Goal: Task Accomplishment & Management: Use online tool/utility

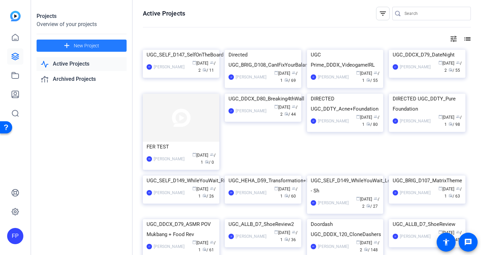
click at [80, 42] on span "New Project" at bounding box center [86, 45] width 25 height 7
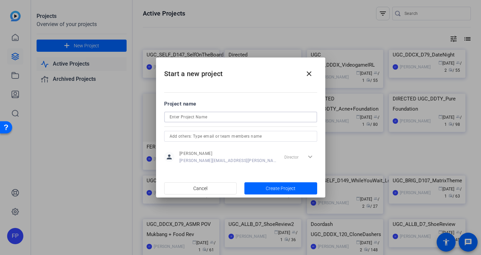
click at [201, 119] on input at bounding box center [241, 117] width 142 height 8
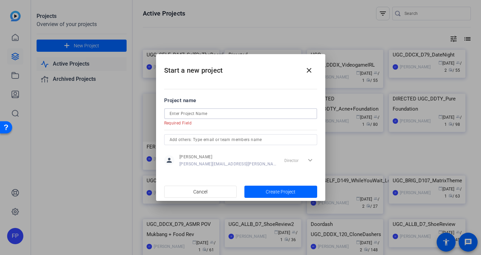
paste input "UGC_WACO_Male Talent Test - Relatable Adult"
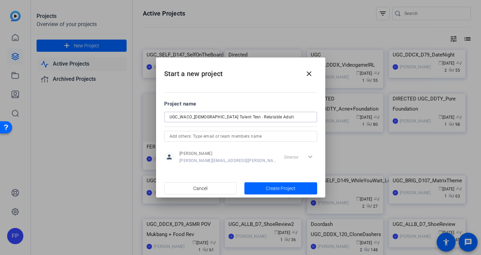
type input "UGC_WACO_Male Talent Test - Relatable Adult"
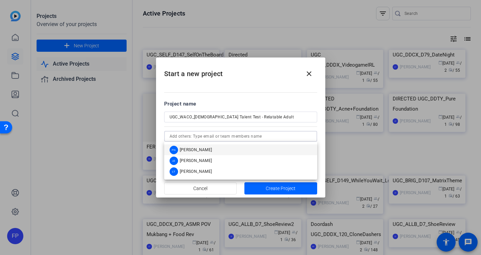
click at [231, 136] on input "text" at bounding box center [241, 136] width 142 height 8
click at [201, 149] on span "[PERSON_NAME]" at bounding box center [196, 149] width 33 height 5
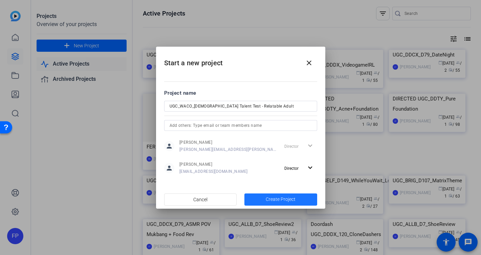
click at [284, 201] on span "Create Project" at bounding box center [281, 199] width 30 height 7
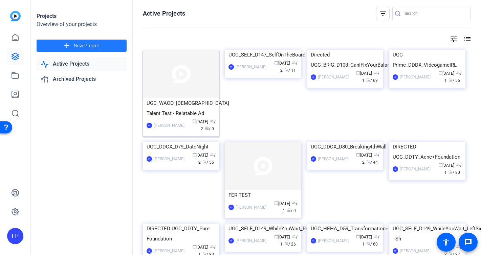
click at [179, 85] on img at bounding box center [181, 74] width 77 height 48
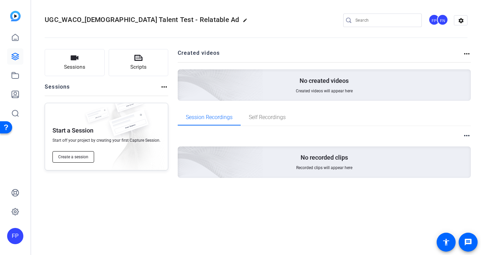
click at [82, 157] on span "Create a session" at bounding box center [73, 156] width 30 height 5
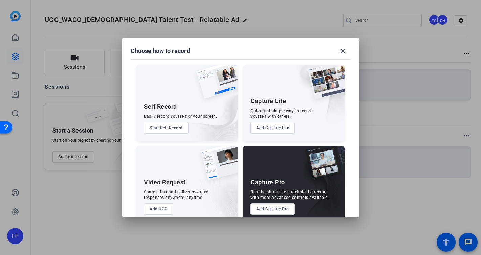
click at [278, 210] on button "Add Capture Pro" at bounding box center [273, 210] width 44 height 12
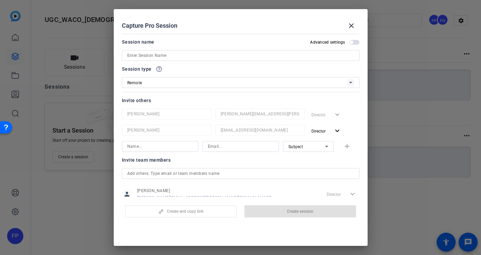
click at [168, 56] on input at bounding box center [240, 55] width 227 height 8
paste input "Michael Macias"
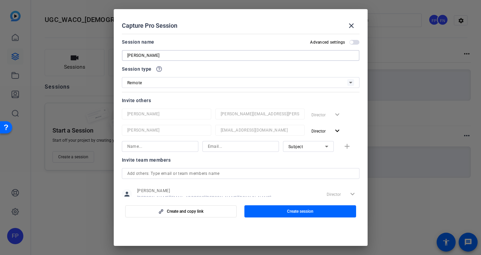
paste input "18043970350"
type input "[PERSON_NAME] Macias_18043970350"
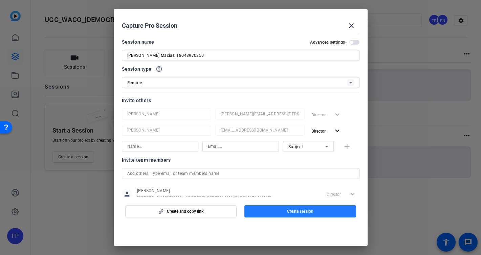
click at [290, 213] on span "Create session" at bounding box center [300, 211] width 26 height 5
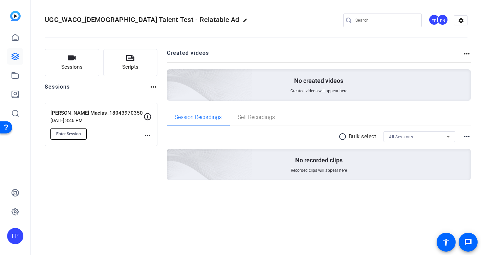
click at [70, 138] on button "Enter Session" at bounding box center [68, 134] width 36 height 12
click at [15, 55] on icon at bounding box center [15, 57] width 8 height 8
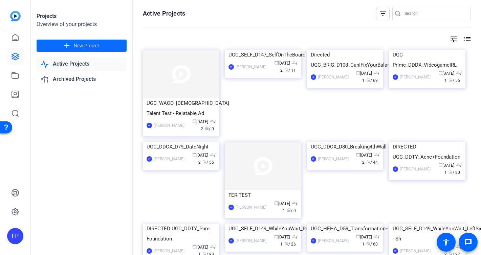
click at [96, 45] on span "New Project" at bounding box center [86, 45] width 25 height 7
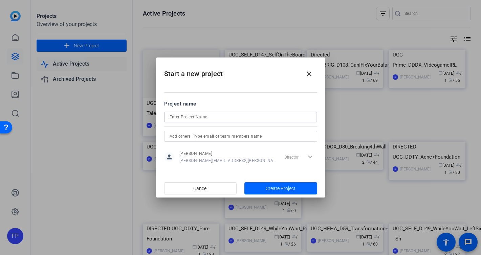
click at [229, 116] on input at bounding box center [241, 117] width 142 height 8
paste input "UGC_WACO_Male Talent Test - Fitness Adult"
type input "UGC_WACO_Male Talent Test - Fitness Adult"
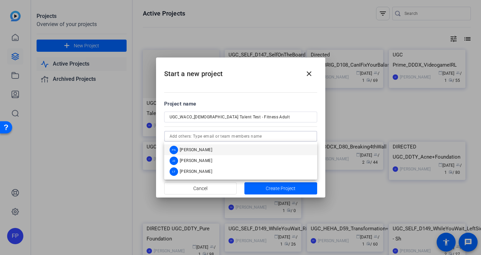
click at [223, 138] on input "text" at bounding box center [241, 136] width 142 height 8
click at [218, 150] on mat-option "FN Fernando Navarrete" at bounding box center [240, 150] width 153 height 11
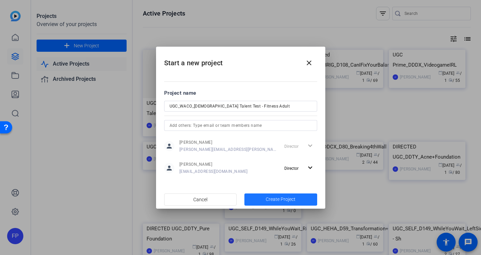
click at [286, 199] on span "Create Project" at bounding box center [281, 199] width 30 height 7
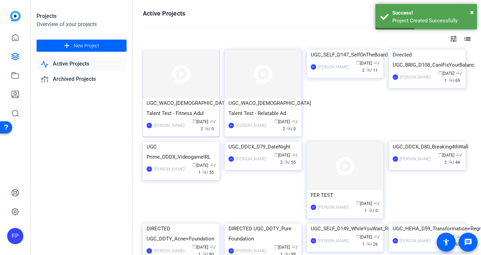
click at [188, 81] on img at bounding box center [181, 74] width 77 height 48
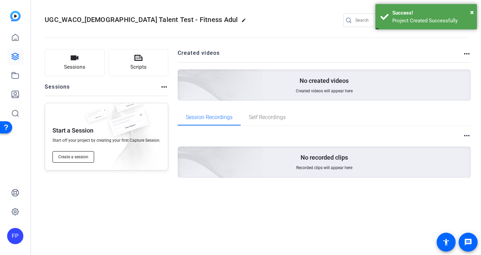
click at [78, 157] on span "Create a session" at bounding box center [73, 156] width 30 height 5
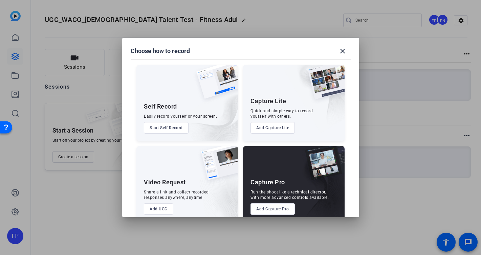
click at [270, 209] on button "Add Capture Pro" at bounding box center [273, 210] width 44 height 12
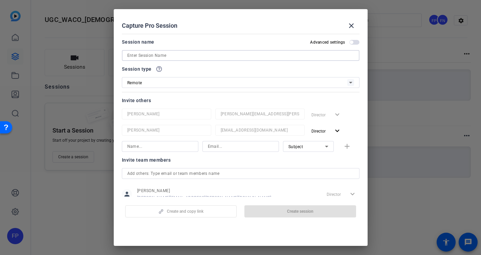
click at [158, 54] on input at bounding box center [240, 55] width 227 height 8
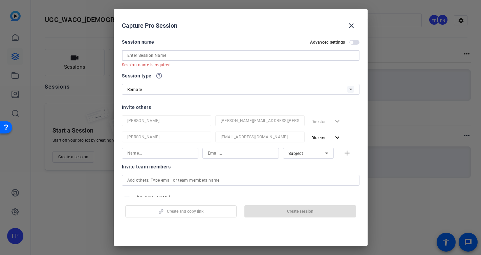
paste input "Stephen Zampieri"
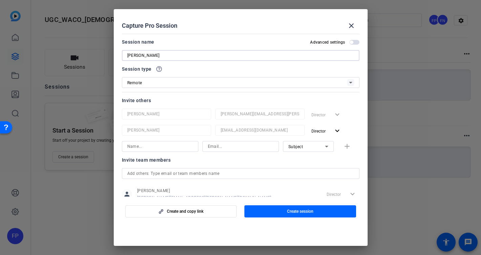
paste input "18054512262"
type input "Stephen Zampieri_18054512262"
click at [301, 212] on span "Create session" at bounding box center [300, 211] width 26 height 5
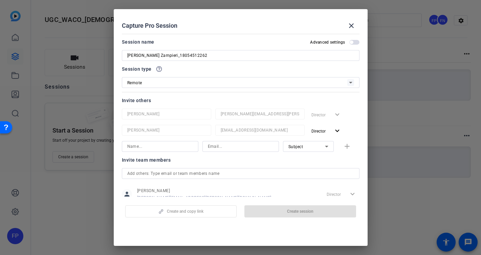
scroll to position [0, 0]
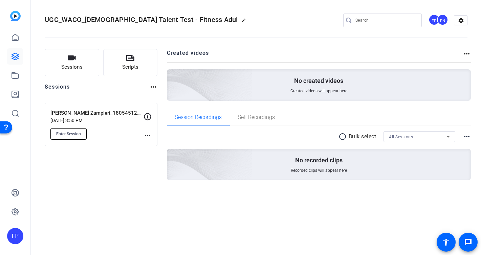
click at [66, 136] on span "Enter Session" at bounding box center [68, 133] width 25 height 5
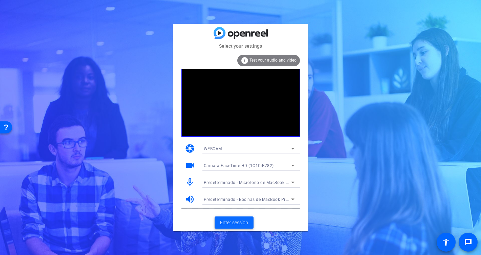
click at [249, 223] on span at bounding box center [234, 223] width 39 height 16
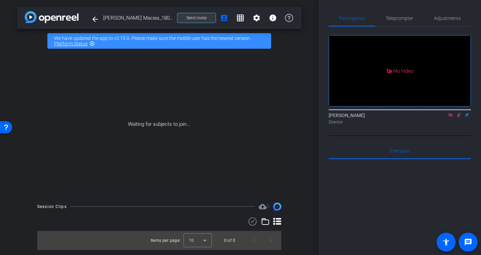
click at [196, 15] on span "Send invite" at bounding box center [197, 17] width 20 height 5
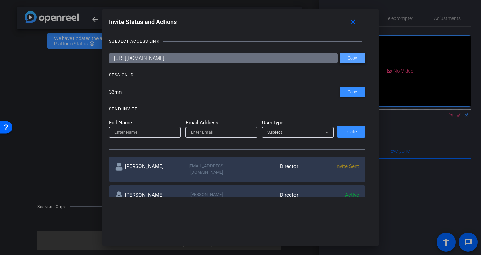
click at [350, 57] on span "Copy" at bounding box center [352, 58] width 9 height 5
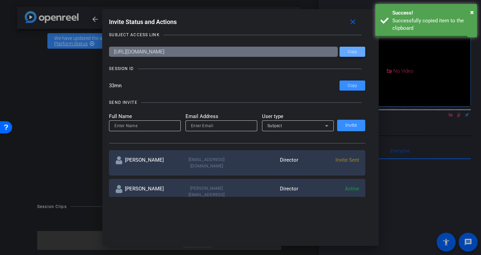
scroll to position [7, 0]
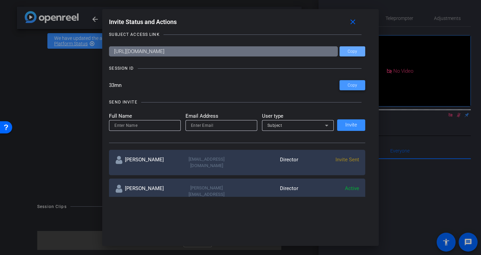
click at [354, 85] on span "Copy" at bounding box center [352, 85] width 9 height 5
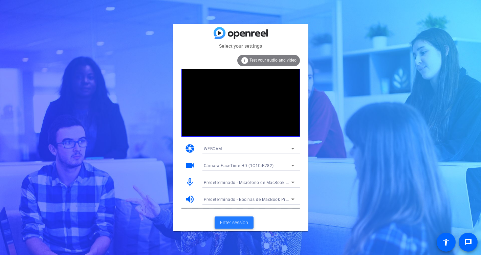
click at [232, 224] on span "Enter session" at bounding box center [234, 223] width 28 height 7
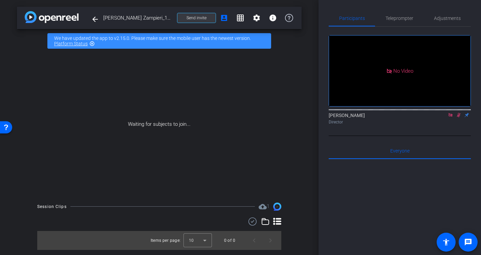
click at [185, 15] on span at bounding box center [197, 18] width 38 height 16
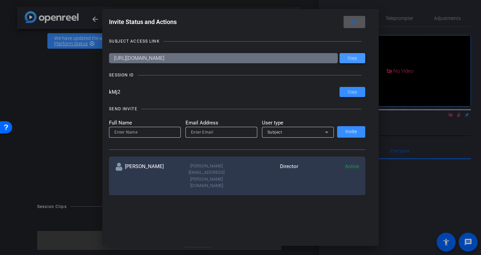
click at [356, 59] on span "Copy" at bounding box center [352, 58] width 9 height 5
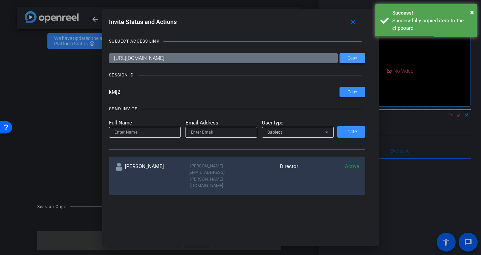
click at [353, 59] on span "Copy" at bounding box center [352, 58] width 9 height 5
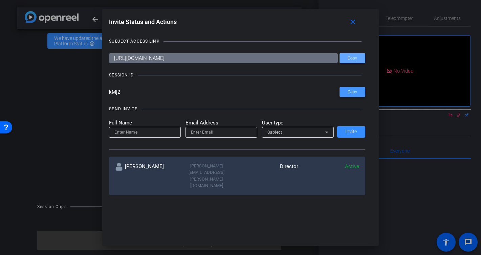
click at [355, 93] on span "Copy" at bounding box center [352, 92] width 9 height 5
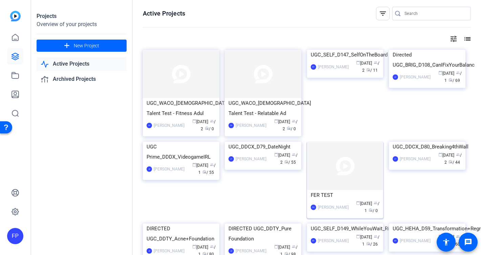
click at [343, 169] on img at bounding box center [345, 166] width 77 height 48
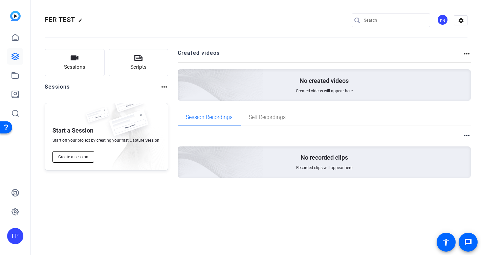
click at [74, 158] on span "Create a session" at bounding box center [73, 156] width 30 height 5
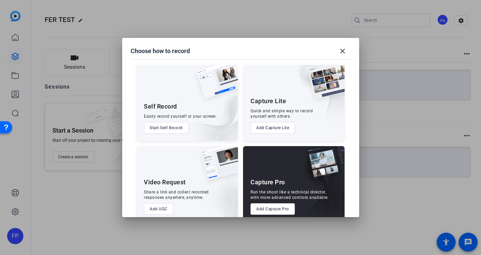
click at [269, 210] on button "Add Capture Pro" at bounding box center [273, 210] width 44 height 12
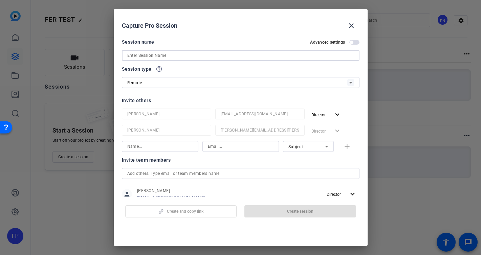
click at [194, 55] on input at bounding box center [240, 55] width 227 height 8
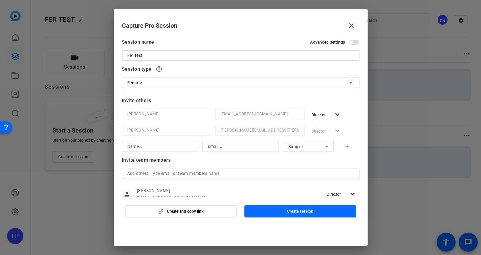
type input "Fer Test"
click at [286, 211] on span "button" at bounding box center [301, 212] width 112 height 16
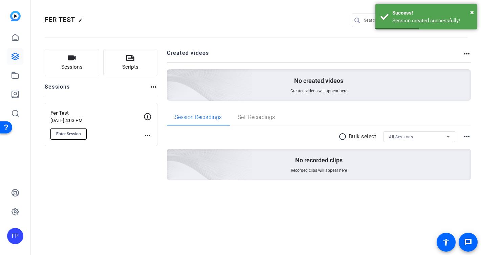
click at [64, 134] on span "Enter Session" at bounding box center [68, 133] width 25 height 5
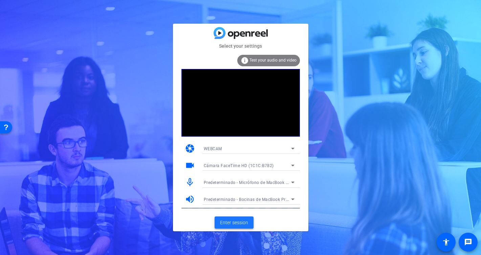
click at [228, 224] on span "Enter session" at bounding box center [234, 223] width 28 height 7
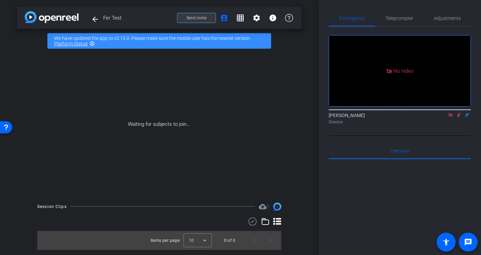
click at [201, 18] on span "Send invite" at bounding box center [197, 17] width 20 height 5
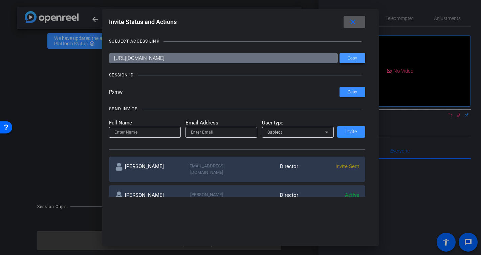
click at [350, 57] on span "Copy" at bounding box center [352, 58] width 9 height 5
click at [356, 24] on mat-icon "close" at bounding box center [353, 22] width 8 height 8
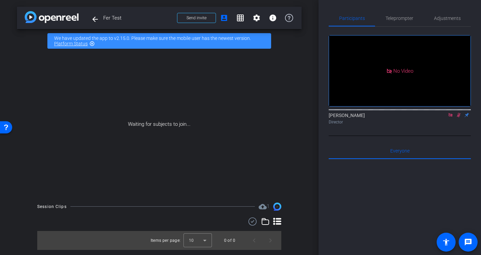
click at [21, 60] on div "Waiting for subjects to join..." at bounding box center [159, 124] width 285 height 143
click at [27, 57] on div "Waiting for subjects to join..." at bounding box center [159, 124] width 285 height 143
